Goal: Transaction & Acquisition: Book appointment/travel/reservation

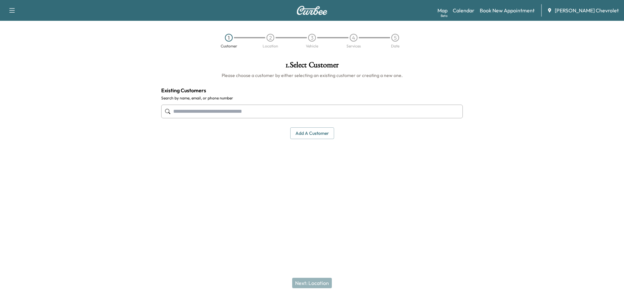
click at [275, 109] on input "text" at bounding box center [311, 112] width 301 height 14
type input "**********"
click at [284, 117] on input "text" at bounding box center [311, 112] width 301 height 14
click at [313, 134] on button "Add a customer" at bounding box center [312, 133] width 44 height 12
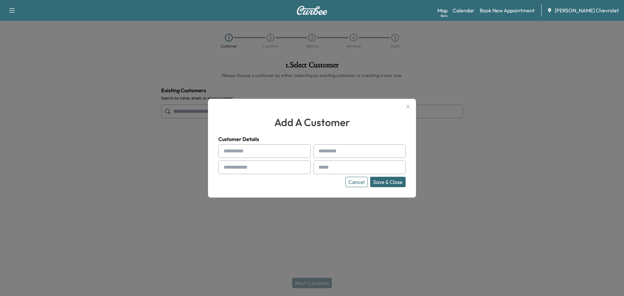
click at [261, 150] on input "text" at bounding box center [264, 151] width 92 height 14
click at [274, 150] on input "text" at bounding box center [264, 151] width 92 height 14
type input "*****"
type input "*******"
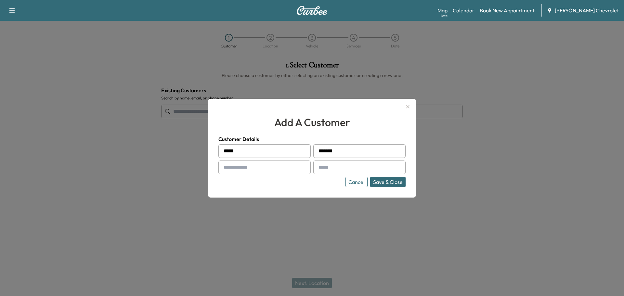
click at [276, 168] on input "text" at bounding box center [264, 167] width 92 height 14
type input "**********"
click at [342, 169] on input "text" at bounding box center [359, 167] width 92 height 14
click at [352, 168] on input "text" at bounding box center [359, 167] width 92 height 14
paste input "**********"
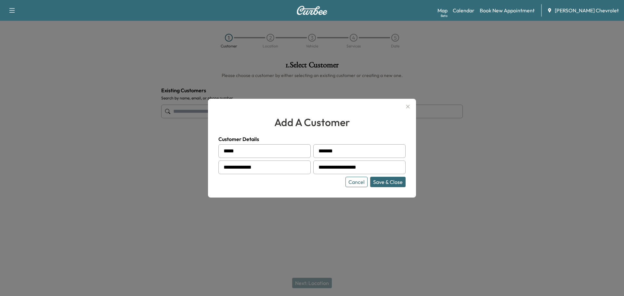
type input "**********"
click at [386, 183] on button "Save & Close" at bounding box center [387, 182] width 35 height 10
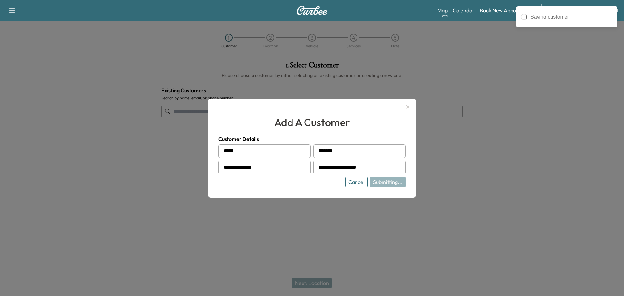
type input "**********"
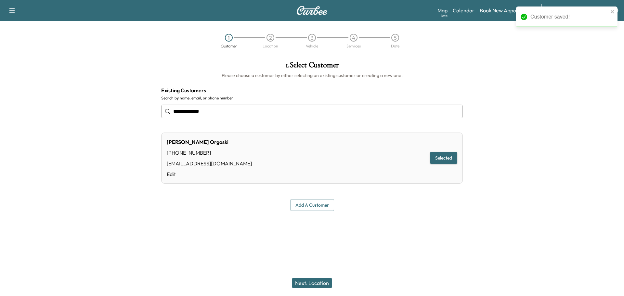
drag, startPoint x: 285, startPoint y: 163, endPoint x: 319, endPoint y: 170, distance: 35.4
click at [285, 163] on div "[PERSON_NAME] Orgaski [PHONE_NUMBER] [EMAIL_ADDRESS][DOMAIN_NAME] Edit Selected" at bounding box center [311, 158] width 301 height 51
click at [451, 160] on button "Selected" at bounding box center [443, 158] width 27 height 12
click at [446, 158] on button "Selected" at bounding box center [443, 158] width 27 height 12
drag, startPoint x: 446, startPoint y: 158, endPoint x: 336, endPoint y: 285, distance: 168.4
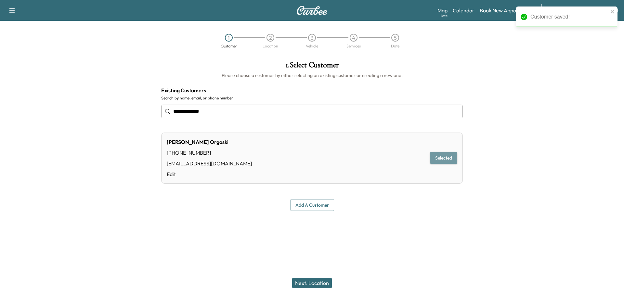
click at [445, 159] on button "Selected" at bounding box center [443, 158] width 27 height 12
click at [317, 285] on button "Next: Location" at bounding box center [312, 283] width 40 height 10
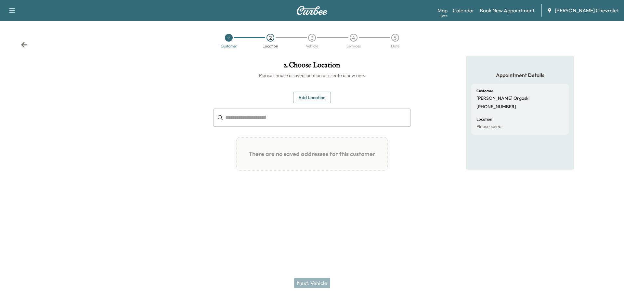
click at [319, 97] on button "Add Location" at bounding box center [312, 98] width 38 height 12
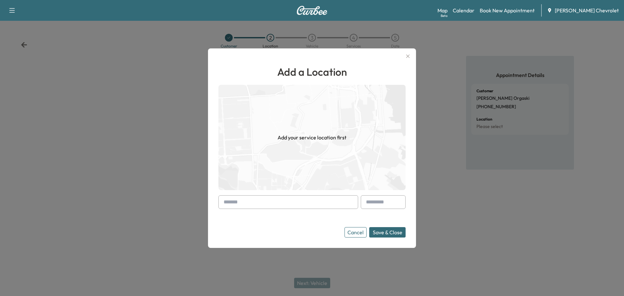
click at [290, 200] on input "text" at bounding box center [288, 202] width 140 height 14
click at [258, 202] on input "text" at bounding box center [288, 202] width 140 height 14
click at [242, 199] on input "text" at bounding box center [288, 202] width 140 height 14
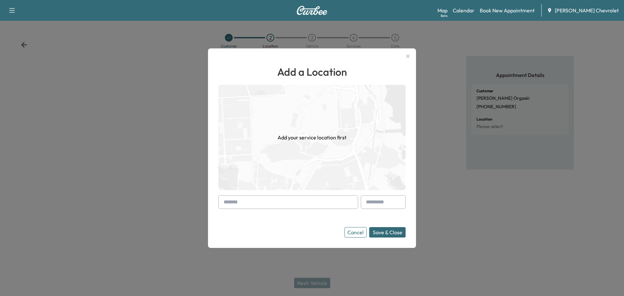
click at [241, 201] on input "text" at bounding box center [288, 202] width 140 height 14
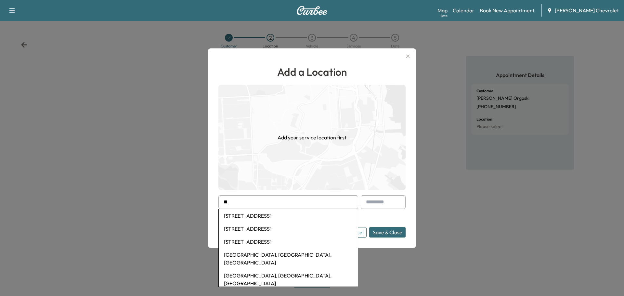
type input "*"
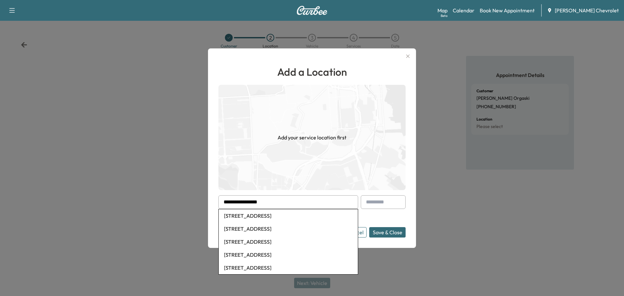
click at [247, 215] on li "[STREET_ADDRESS]" at bounding box center [288, 215] width 139 height 13
type input "**********"
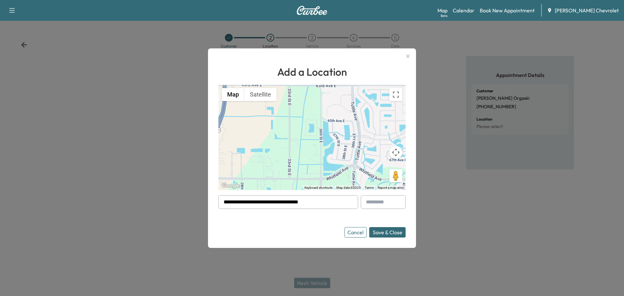
click at [378, 232] on button "Save & Close" at bounding box center [387, 232] width 36 height 10
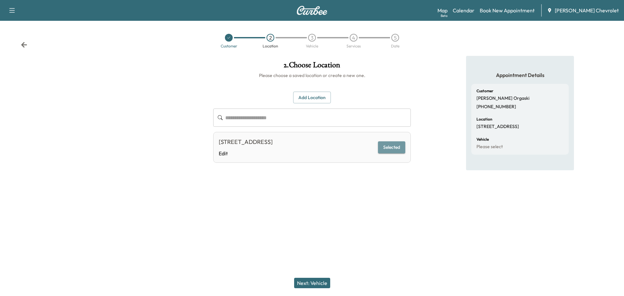
click at [391, 144] on button "Selected" at bounding box center [391, 147] width 27 height 12
click at [310, 281] on button "Next: Vehicle" at bounding box center [312, 283] width 36 height 10
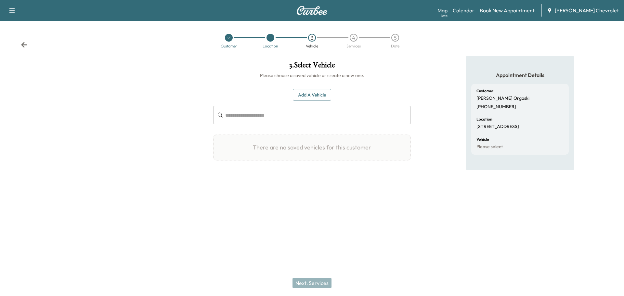
click at [287, 117] on input "text" at bounding box center [317, 115] width 185 height 18
click at [300, 91] on button "Add a Vehicle" at bounding box center [312, 95] width 38 height 12
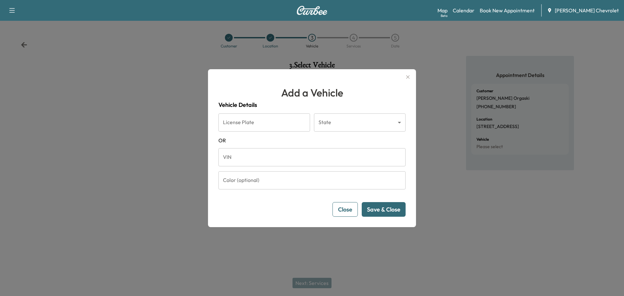
drag, startPoint x: 247, startPoint y: 120, endPoint x: 248, endPoint y: 153, distance: 33.8
click at [247, 120] on input "License Plate" at bounding box center [264, 122] width 92 height 18
click at [248, 155] on input "VIN" at bounding box center [311, 157] width 187 height 18
paste input "**********"
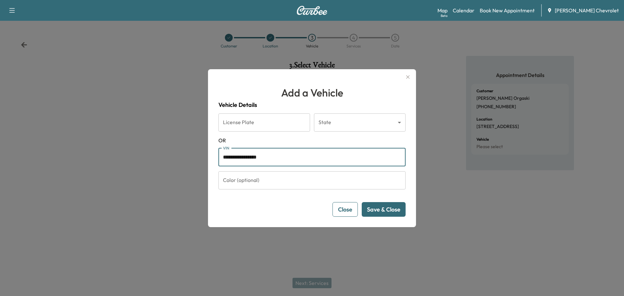
type input "**********"
click at [389, 213] on button "Save & Close" at bounding box center [384, 209] width 44 height 15
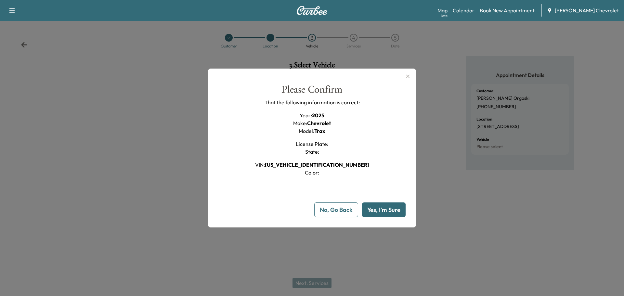
click at [387, 210] on button "Yes, I'm Sure" at bounding box center [384, 209] width 44 height 15
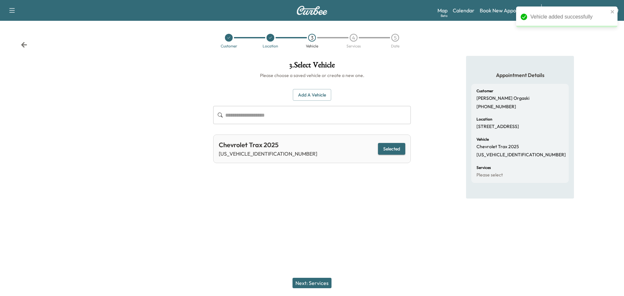
drag, startPoint x: 396, startPoint y: 152, endPoint x: 398, endPoint y: 148, distance: 4.1
click at [397, 149] on button "Selected" at bounding box center [391, 149] width 27 height 12
click at [398, 148] on button "Selected" at bounding box center [391, 149] width 27 height 12
click at [311, 280] on button "Next: Services" at bounding box center [311, 283] width 39 height 10
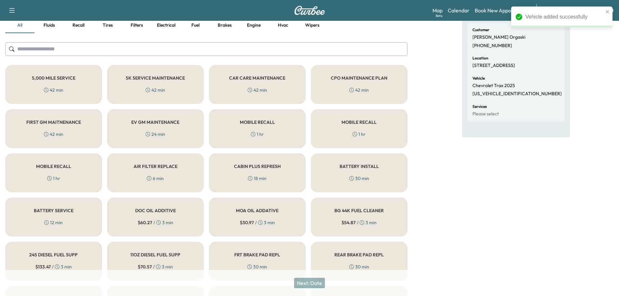
scroll to position [76, 0]
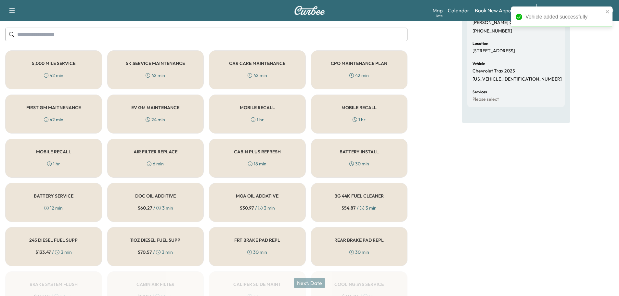
click at [253, 70] on div "CAR CARE MAINTENANCE 42 min" at bounding box center [257, 69] width 97 height 39
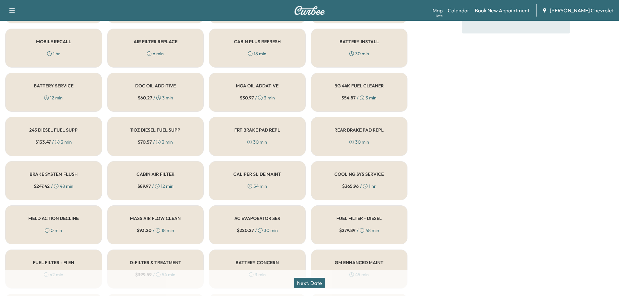
scroll to position [227, 0]
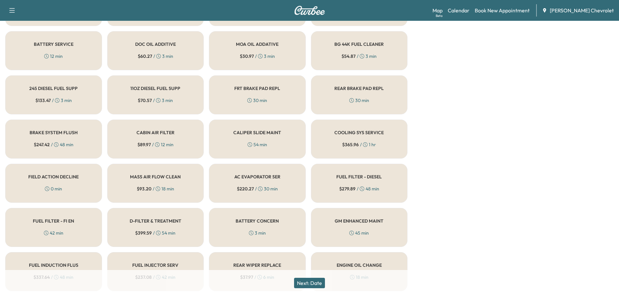
click at [314, 283] on button "Next: Date" at bounding box center [309, 283] width 31 height 10
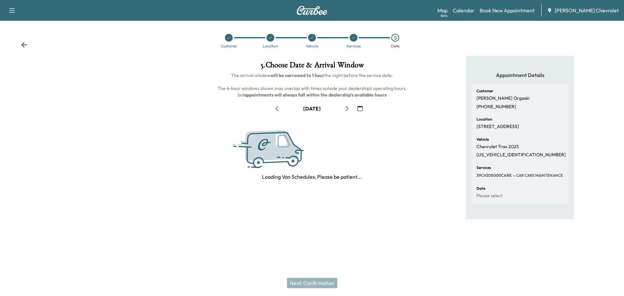
click at [346, 106] on icon "button" at bounding box center [346, 108] width 5 height 5
click at [346, 106] on icon "button" at bounding box center [347, 108] width 3 height 5
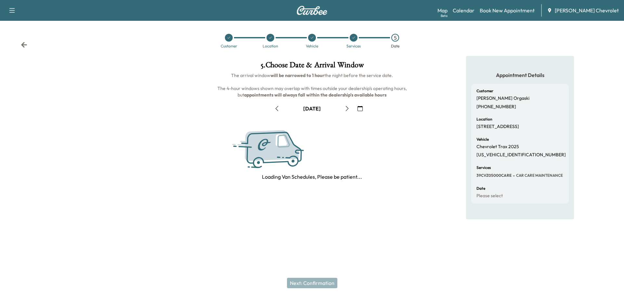
click at [346, 106] on icon "button" at bounding box center [347, 108] width 3 height 5
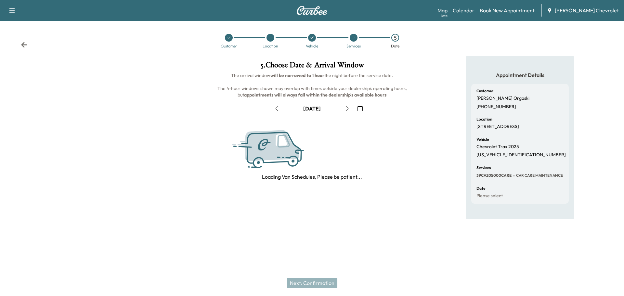
click at [346, 106] on icon "button" at bounding box center [347, 108] width 3 height 5
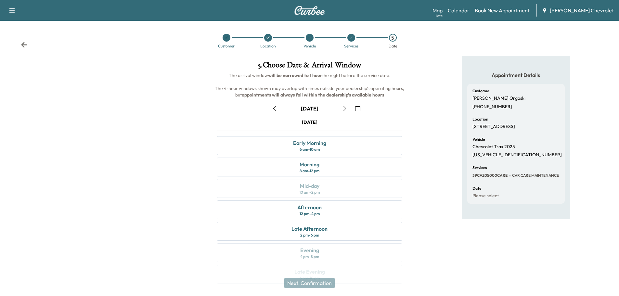
click at [343, 108] on icon "button" at bounding box center [344, 108] width 5 height 5
click at [292, 189] on div "Mid-day 10 am - 2 pm" at bounding box center [309, 188] width 185 height 19
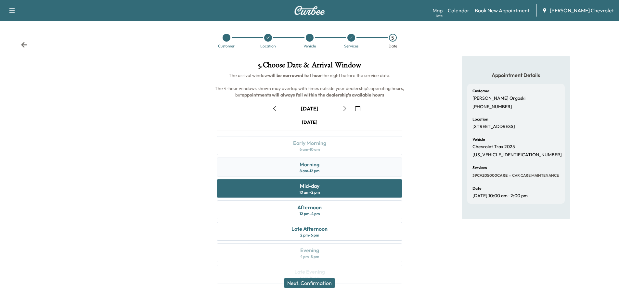
click at [278, 172] on div "Morning 8 am - 12 pm" at bounding box center [309, 167] width 185 height 19
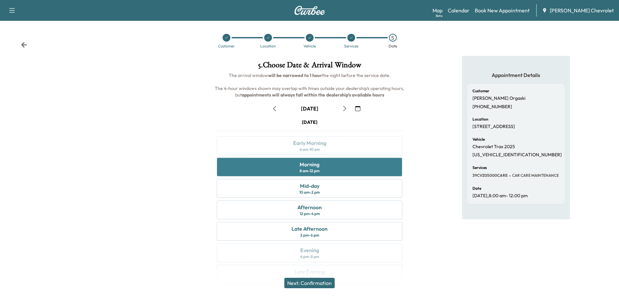
click at [278, 172] on div "Morning 8 am - 12 pm" at bounding box center [309, 167] width 185 height 19
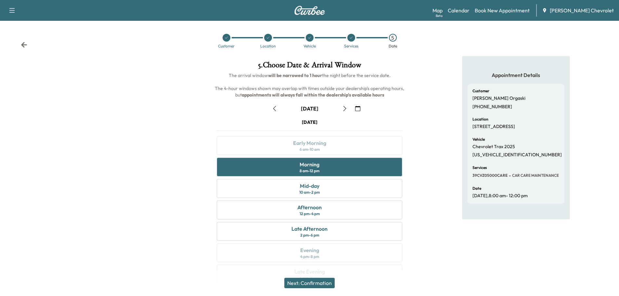
click at [322, 280] on button "Next: Confirmation" at bounding box center [309, 283] width 50 height 10
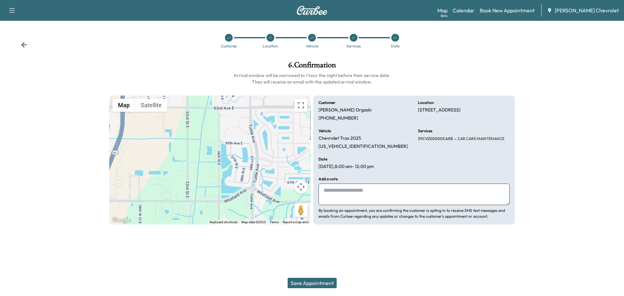
click at [343, 192] on textarea at bounding box center [413, 194] width 191 height 21
type textarea "*"
type textarea "**********"
click at [316, 283] on button "Save Appointment" at bounding box center [311, 283] width 49 height 10
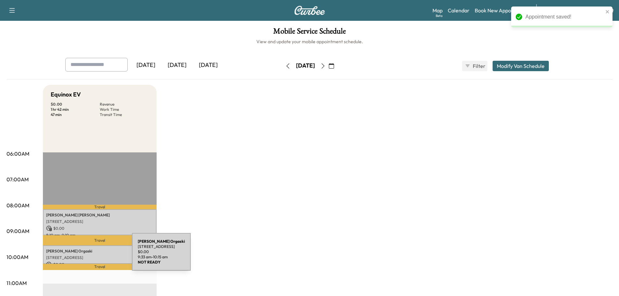
click at [83, 256] on p "[STREET_ADDRESS]" at bounding box center [99, 257] width 107 height 5
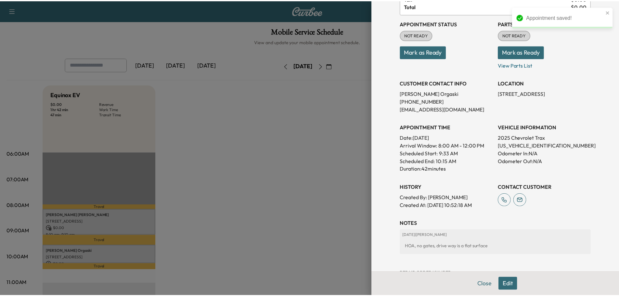
scroll to position [76, 0]
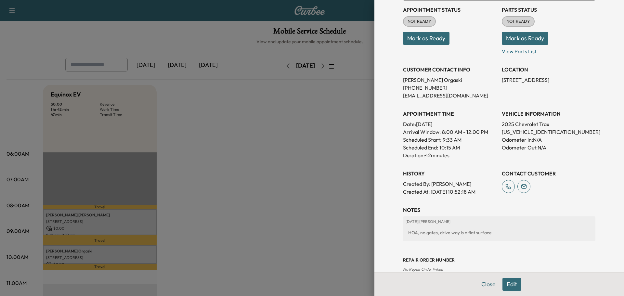
click at [347, 166] on div at bounding box center [312, 148] width 624 height 296
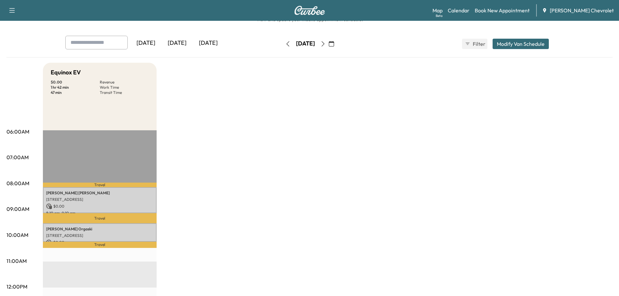
scroll to position [0, 0]
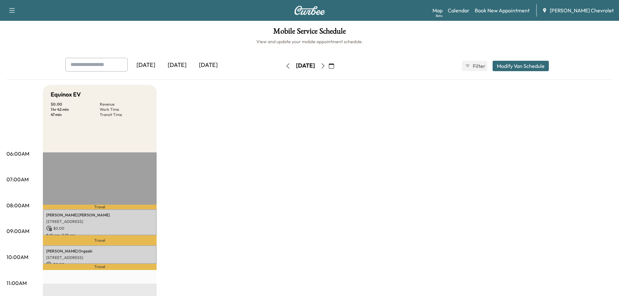
click at [71, 256] on p "[STREET_ADDRESS]" at bounding box center [99, 257] width 107 height 5
